Goal: Transaction & Acquisition: Download file/media

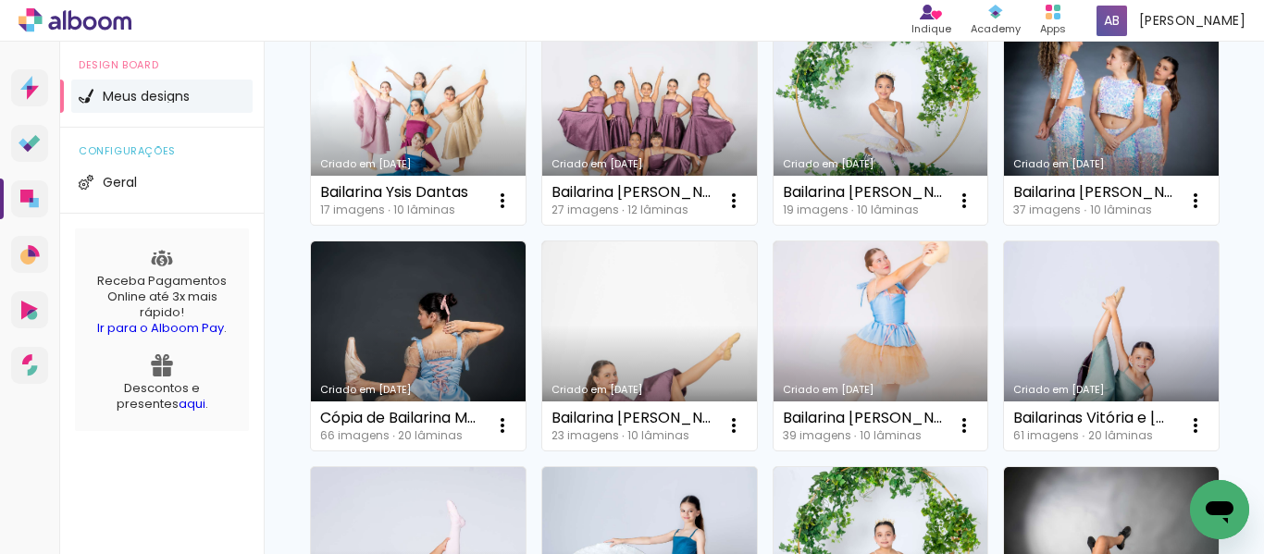
scroll to position [555, 0]
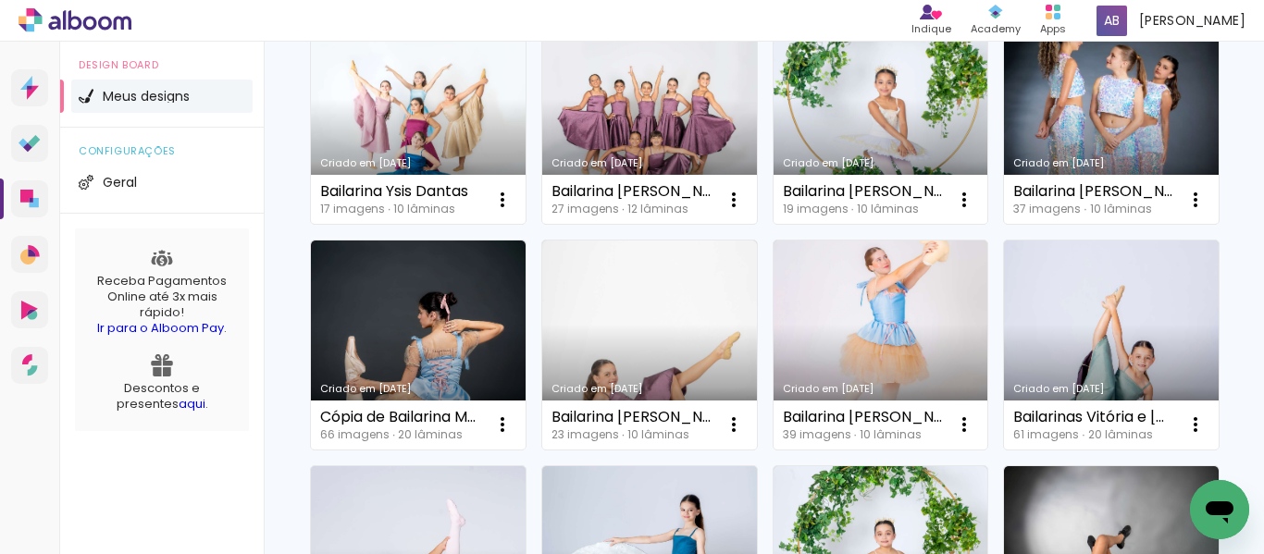
click at [774, 225] on link "Criado em [DATE]" at bounding box center [881, 120] width 215 height 209
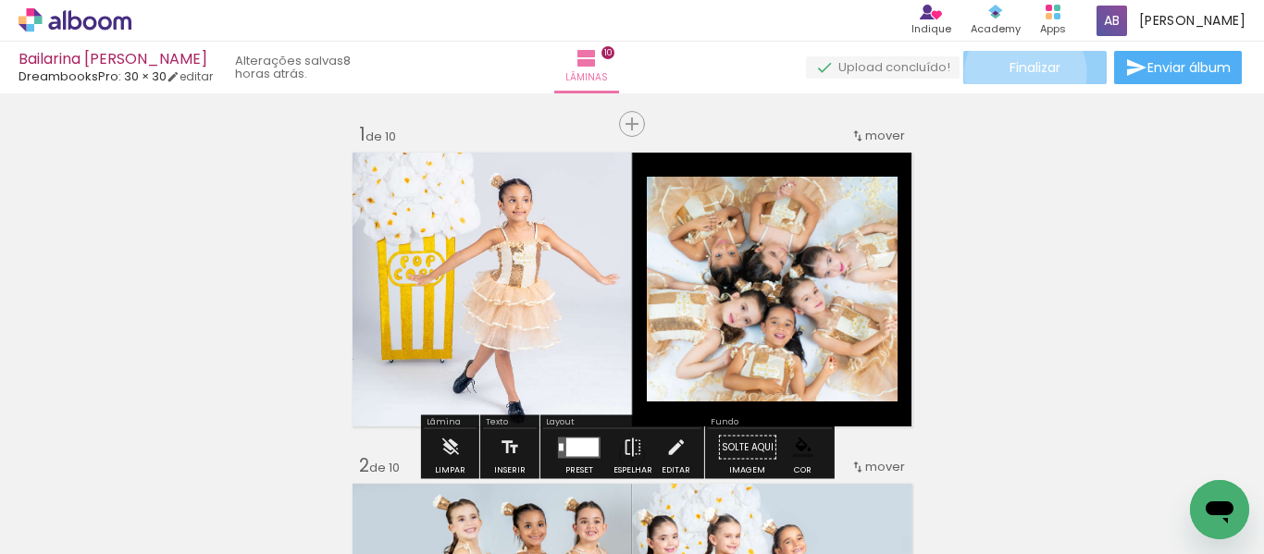
click at [1019, 73] on span "Finalizar" at bounding box center [1035, 67] width 51 height 13
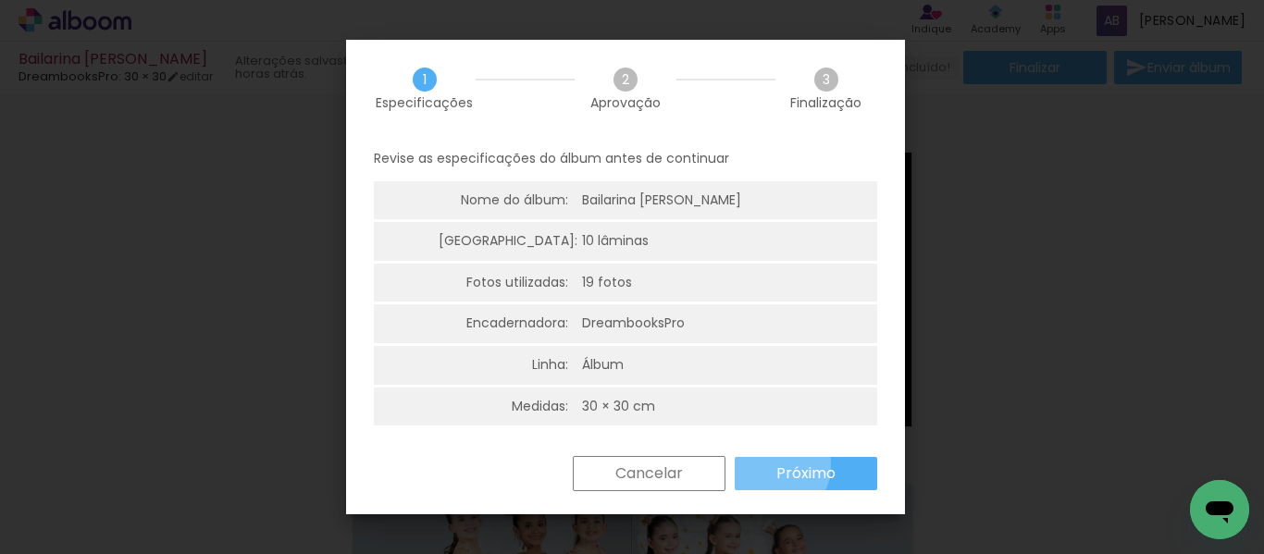
click at [773, 466] on paper-button "Próximo" at bounding box center [806, 473] width 143 height 33
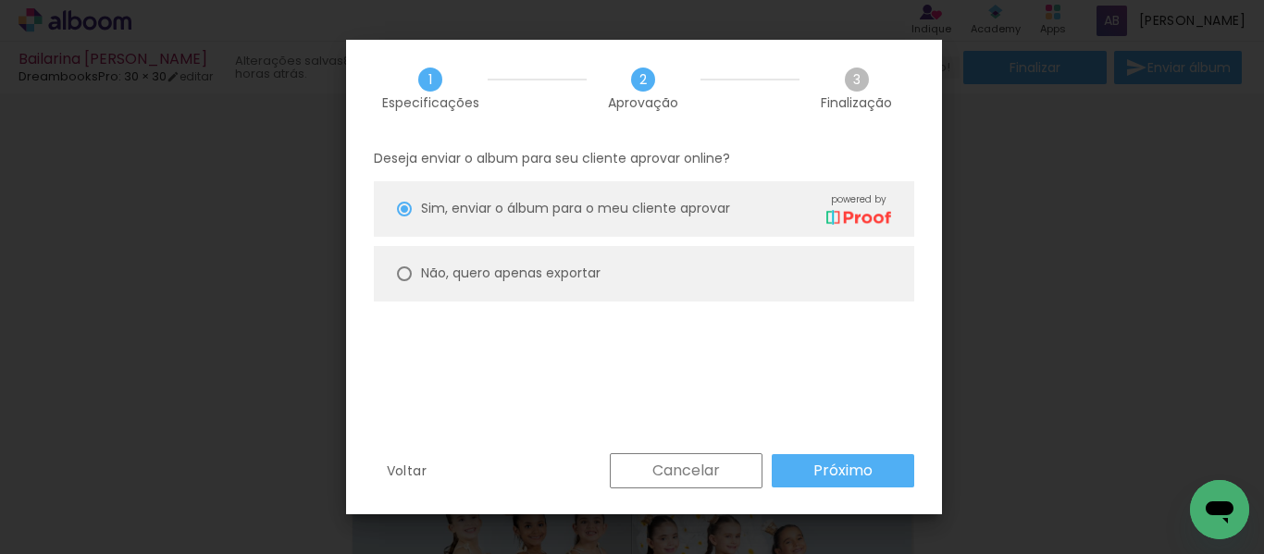
click at [560, 285] on paper-radio-button "Não, quero apenas exportar" at bounding box center [644, 274] width 540 height 56
type paper-radio-button "on"
click at [0, 0] on slot "Próximo" at bounding box center [0, 0] width 0 height 0
type input "Alta, 300 DPI"
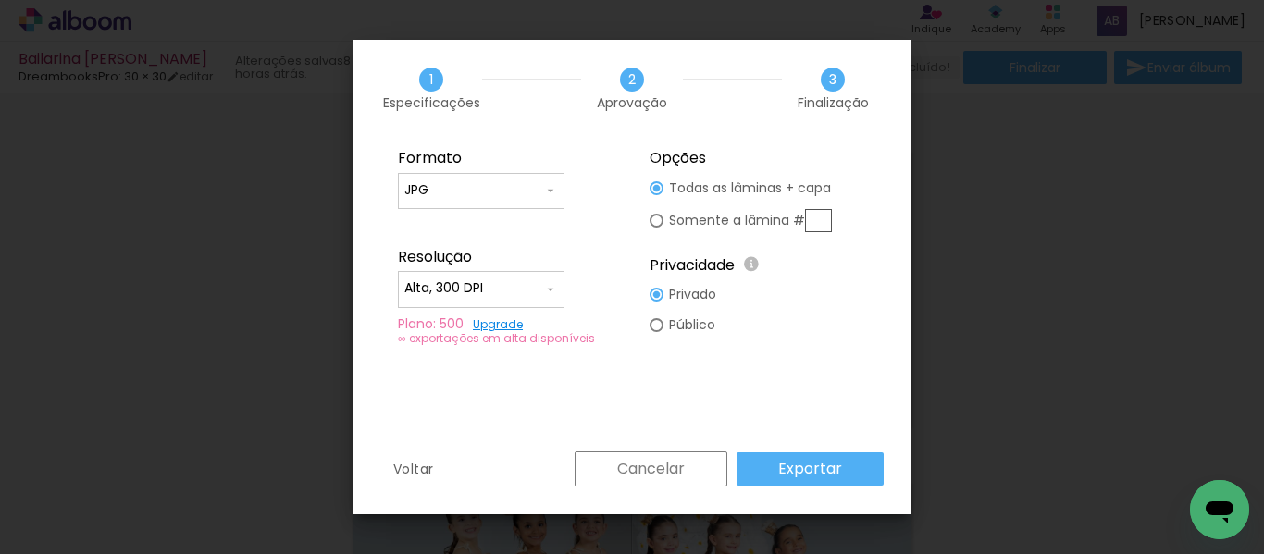
click at [0, 0] on slot "Exportar" at bounding box center [0, 0] width 0 height 0
